Goal: Information Seeking & Learning: Compare options

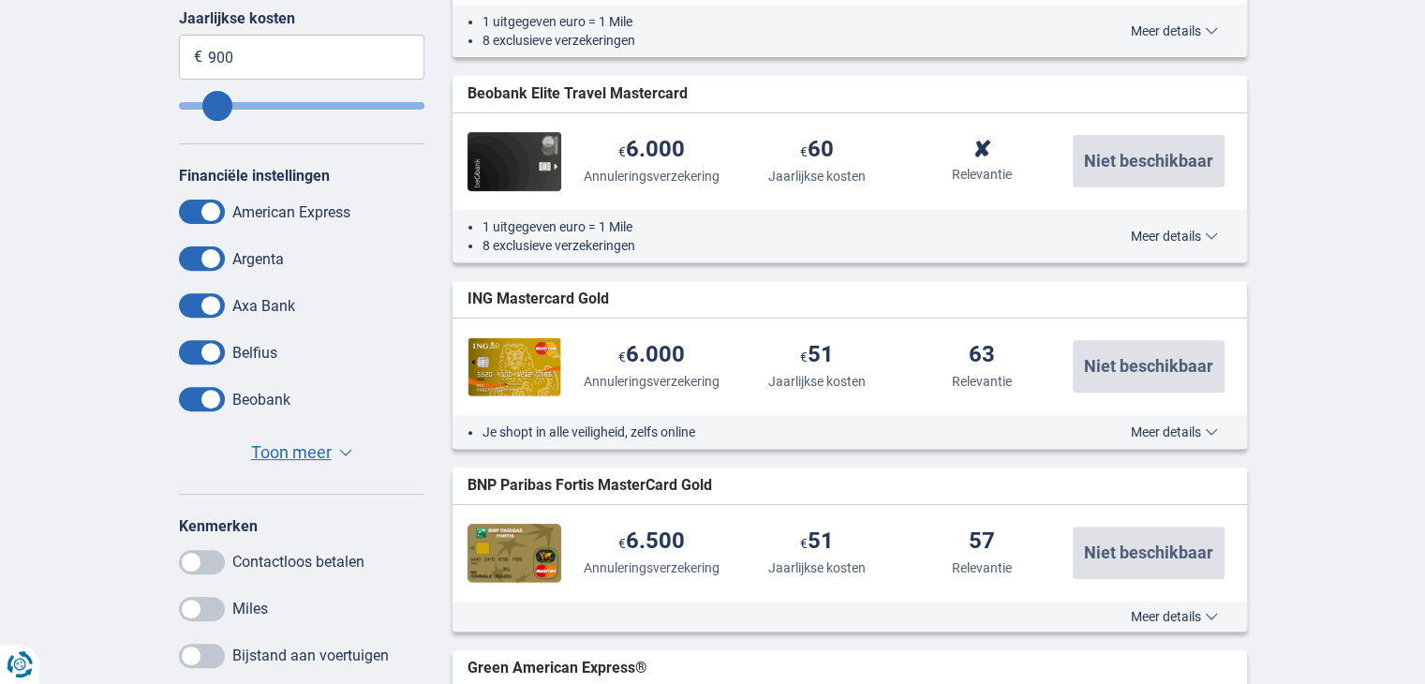
scroll to position [656, 0]
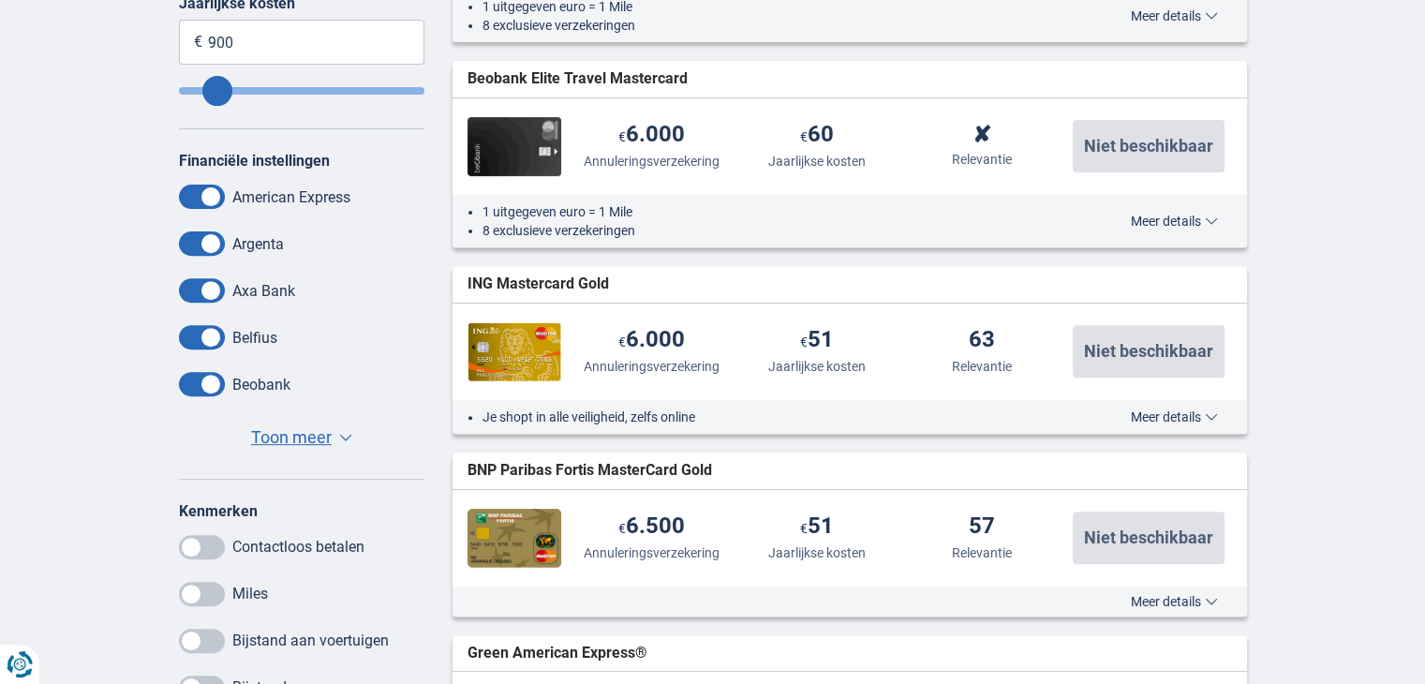
click at [321, 439] on span "Toon meer" at bounding box center [291, 437] width 81 height 24
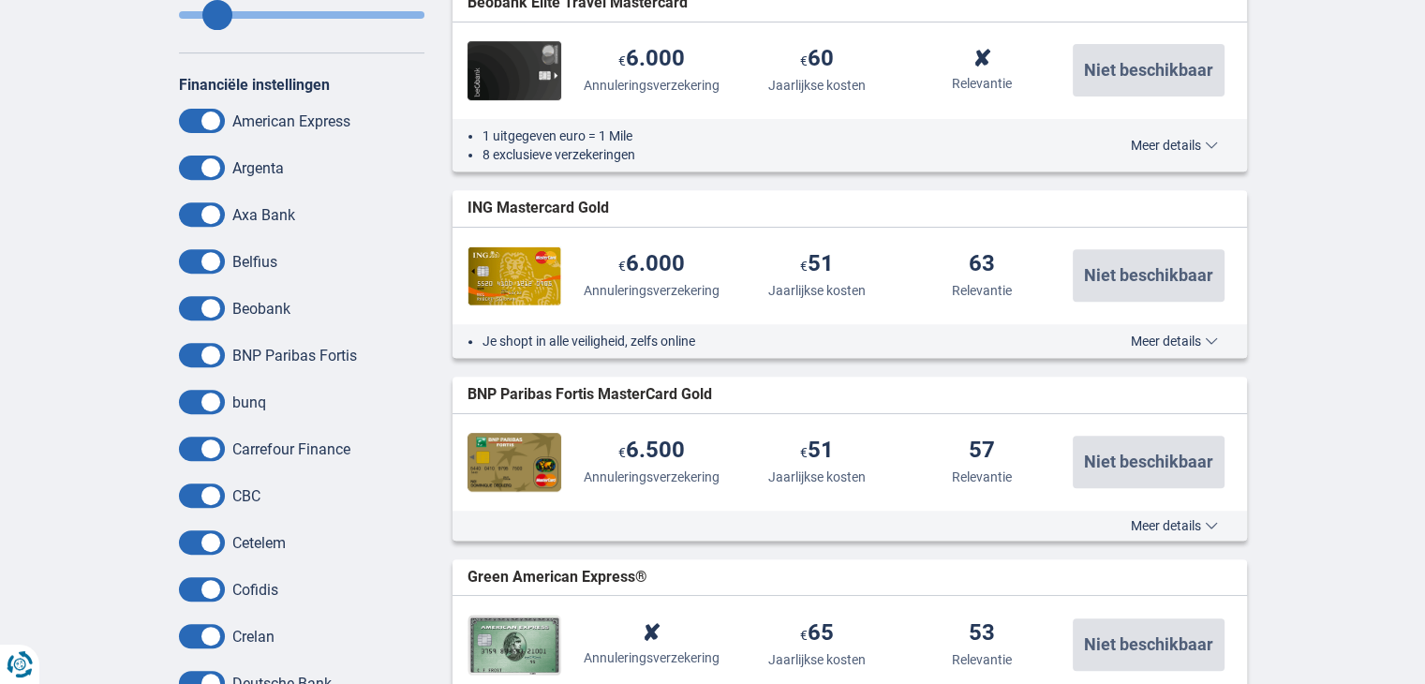
scroll to position [843, 0]
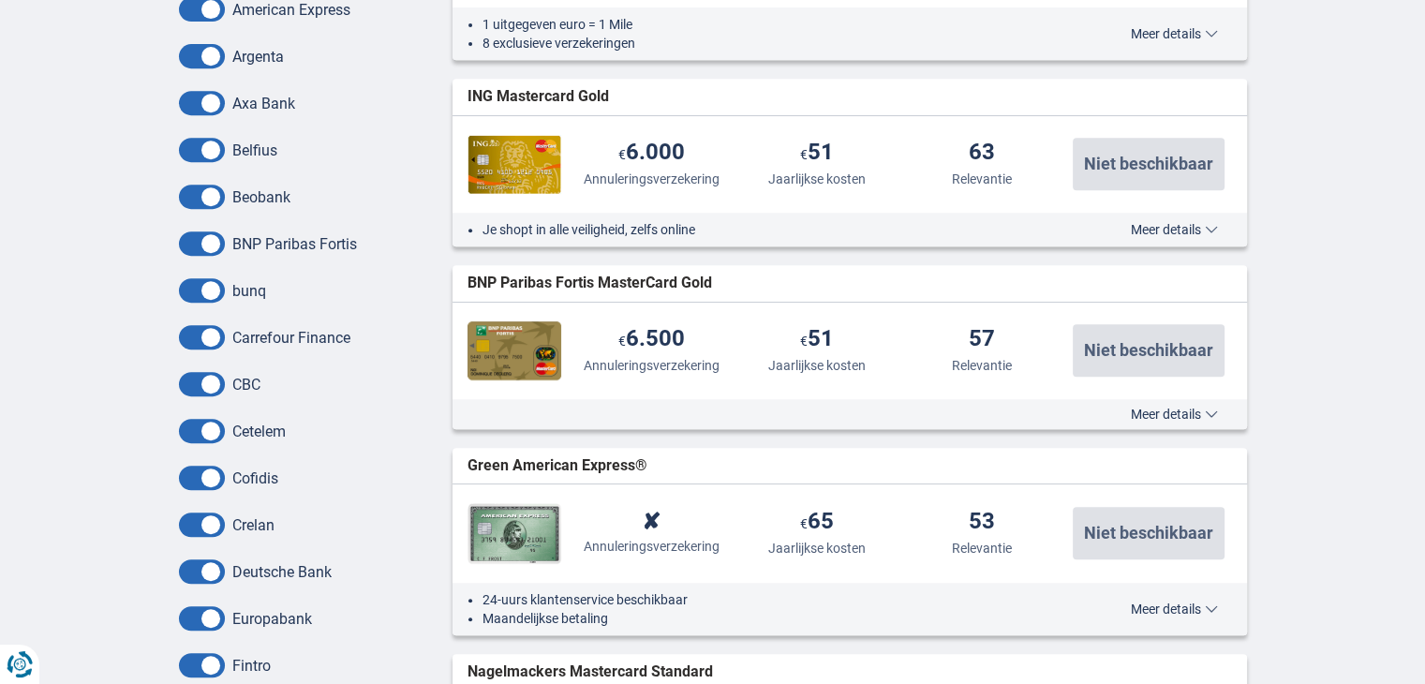
click at [211, 528] on span at bounding box center [202, 524] width 46 height 24
click at [0, 0] on input "checkbox" at bounding box center [0, 0] width 0 height 0
click at [189, 522] on span at bounding box center [202, 524] width 46 height 24
click at [0, 0] on input "checkbox" at bounding box center [0, 0] width 0 height 0
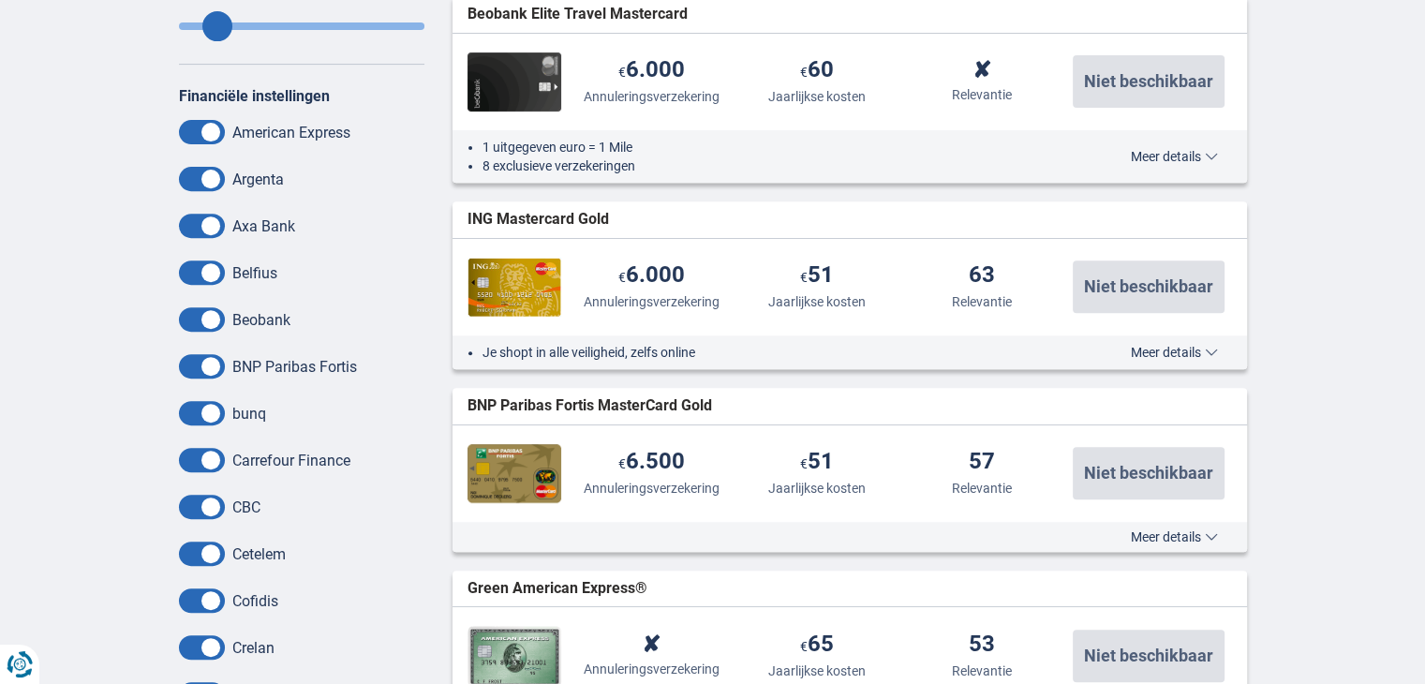
scroll to position [468, 0]
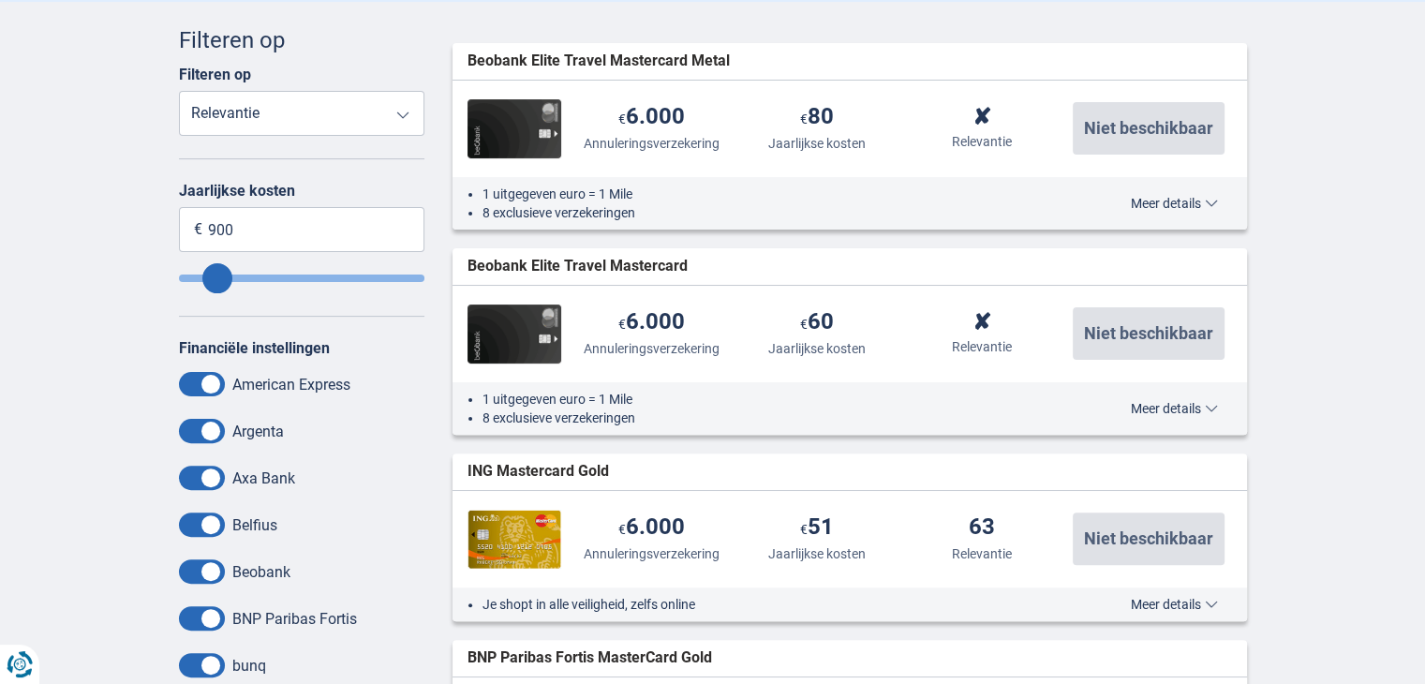
click at [402, 118] on select "Reisongevallenverzekering Annuleringsverzekering Jaarlijkse kosten Relevantie" at bounding box center [302, 113] width 246 height 45
select select "Cancallationinsurance-"
click at [179, 91] on select "Reisongevallenverzekering Annuleringsverzekering Jaarlijkse kosten Relevantie" at bounding box center [302, 113] width 246 height 45
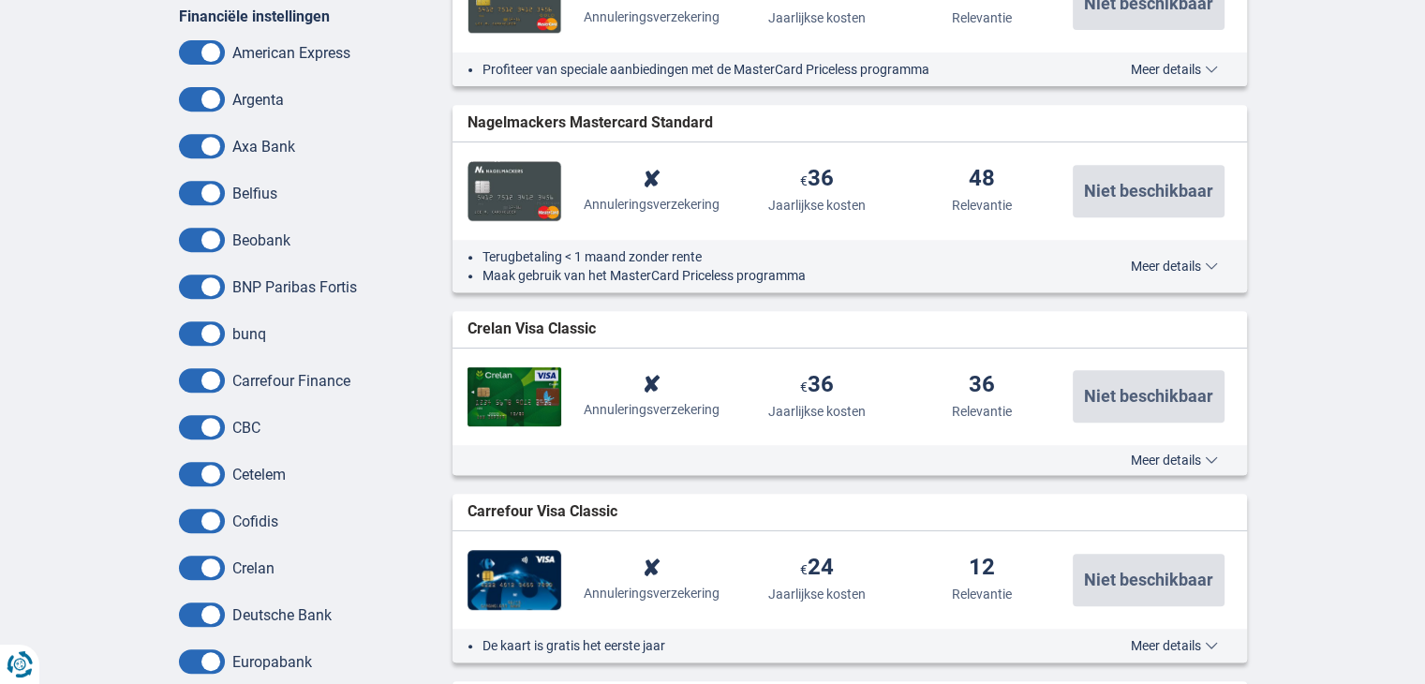
scroll to position [843, 0]
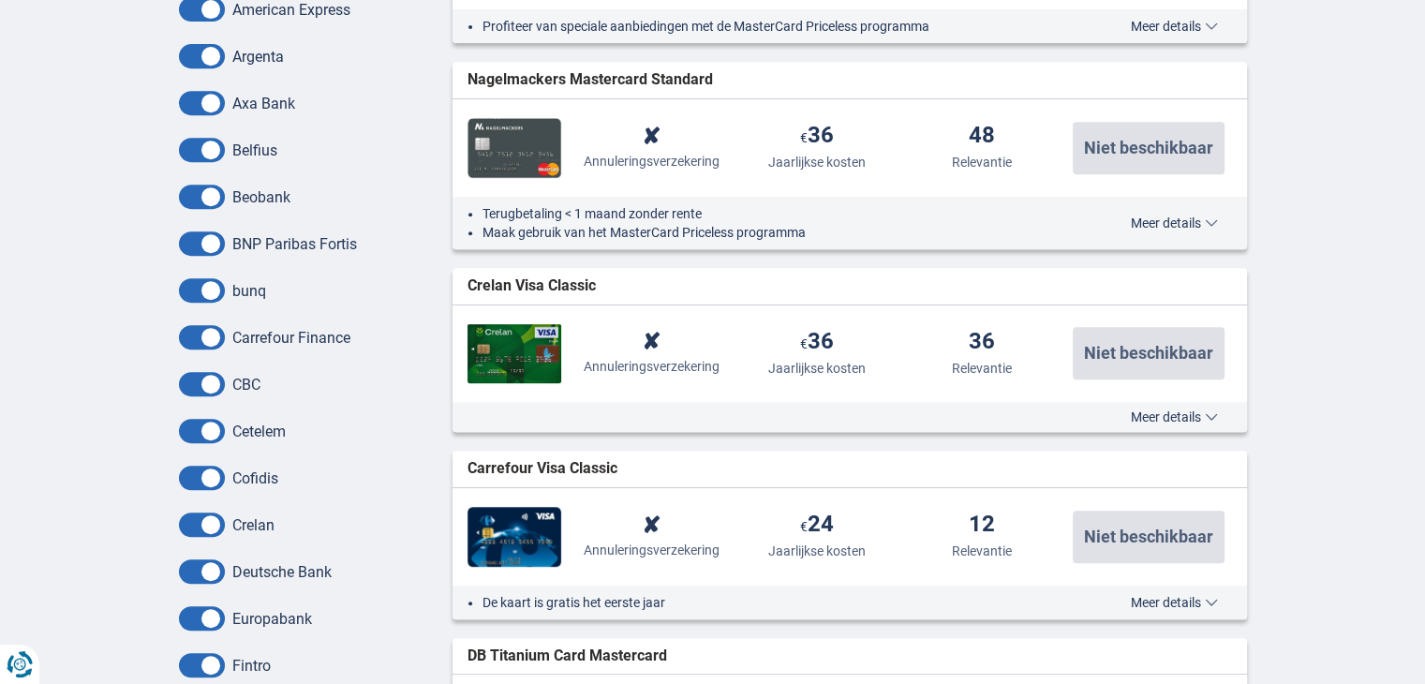
click at [1210, 418] on span "Meer details" at bounding box center [1174, 416] width 87 height 13
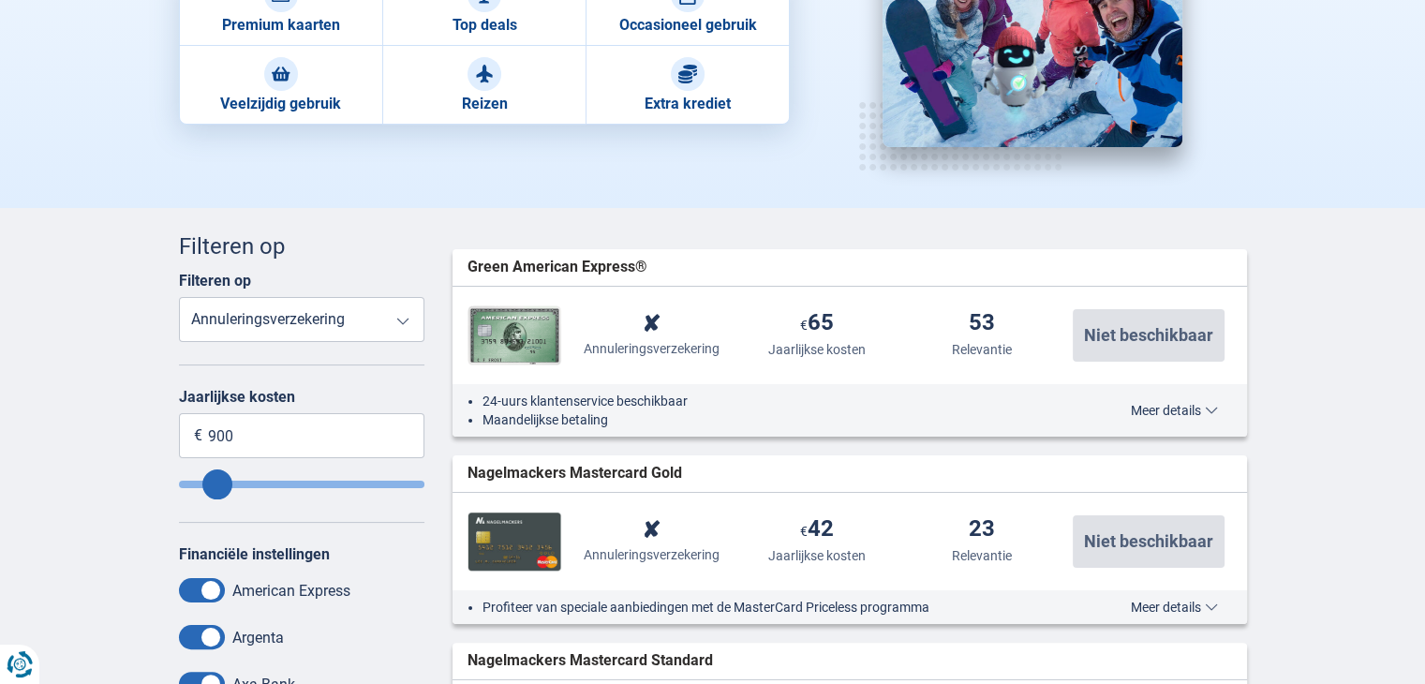
scroll to position [281, 0]
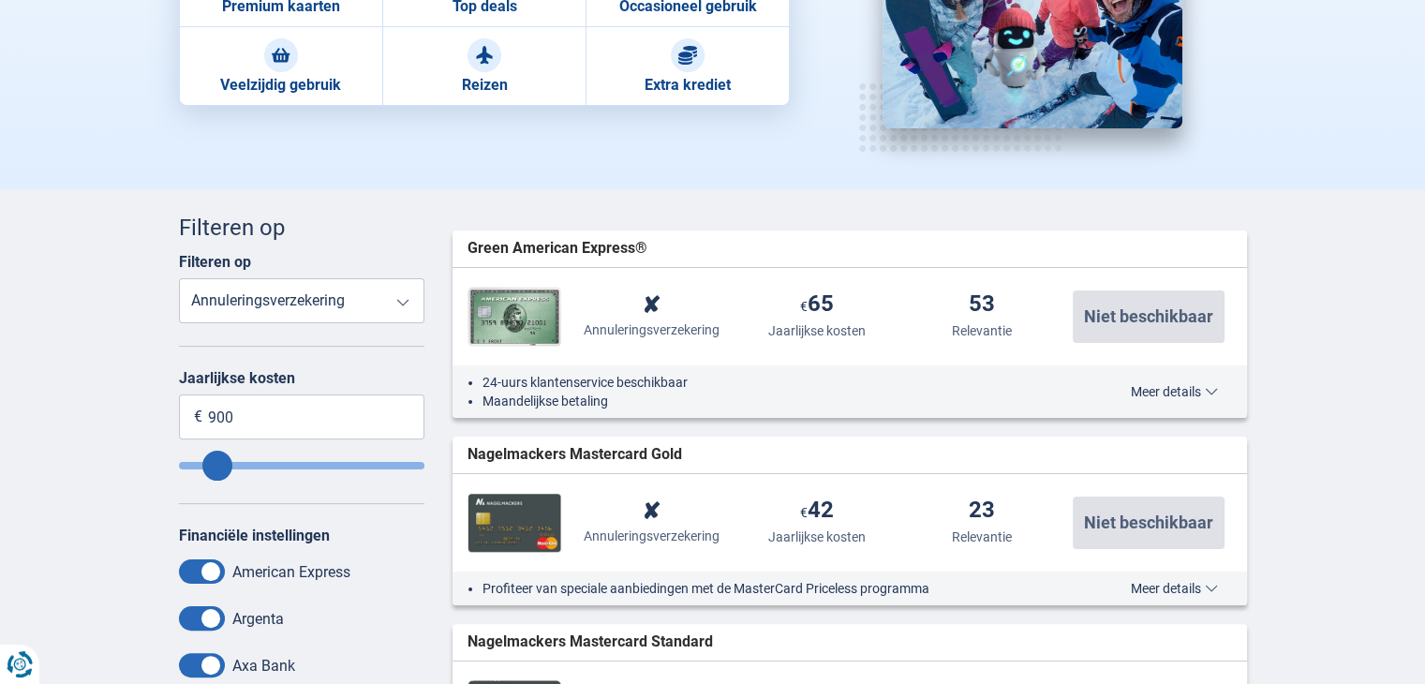
click at [397, 304] on select "Reisongevallenverzekering Annuleringsverzekering Jaarlijkse kosten Relevantie" at bounding box center [302, 300] width 246 height 45
